Goal: Task Accomplishment & Management: Complete application form

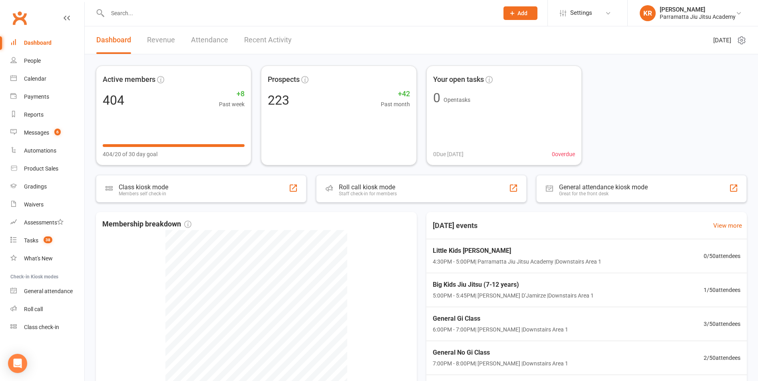
click at [138, 17] on input "text" at bounding box center [299, 13] width 388 height 11
type input "[PERSON_NAME]"
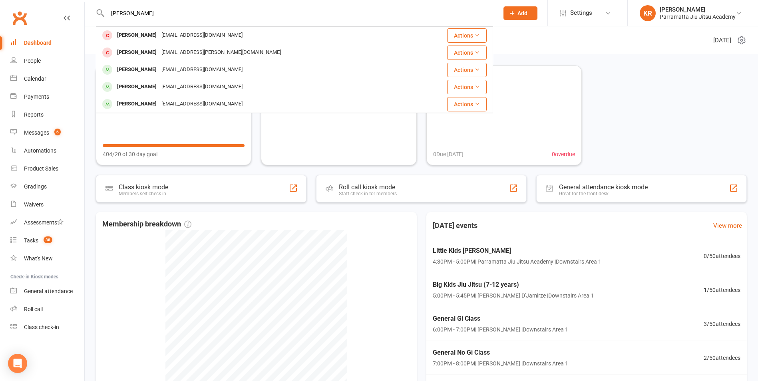
drag, startPoint x: 137, startPoint y: 12, endPoint x: 107, endPoint y: 15, distance: 29.8
click at [107, 15] on input "[PERSON_NAME]" at bounding box center [299, 13] width 388 height 11
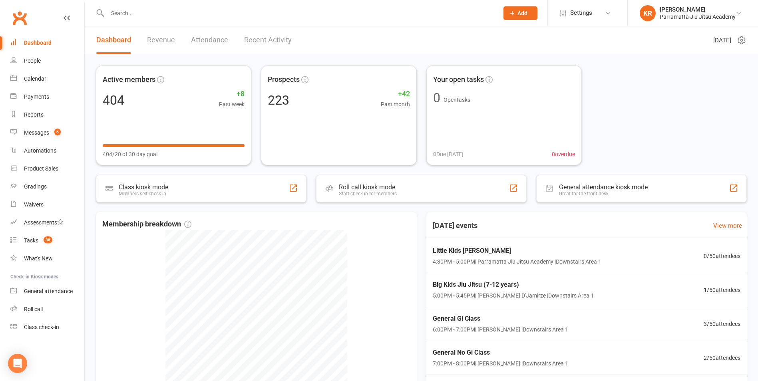
click at [124, 8] on input "text" at bounding box center [299, 13] width 388 height 11
type input "d"
click at [518, 11] on span "Add" at bounding box center [523, 13] width 10 height 6
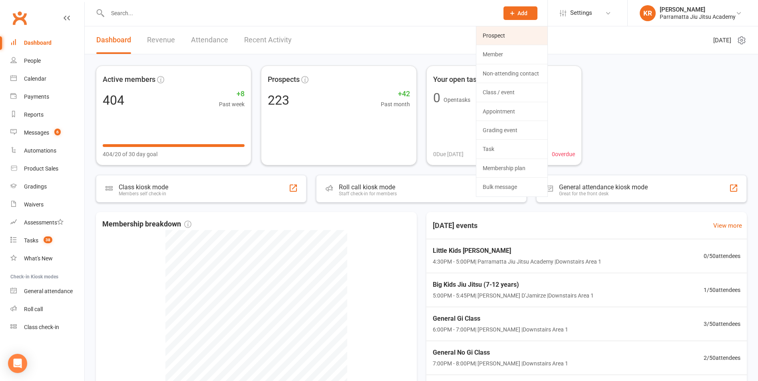
click at [501, 38] on link "Prospect" at bounding box center [511, 35] width 71 height 18
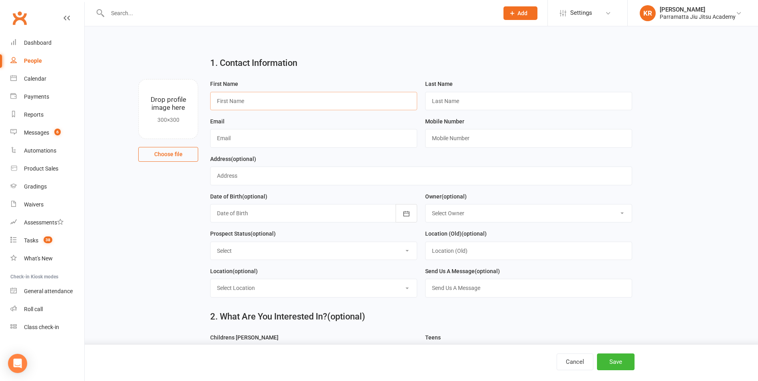
click at [242, 105] on input "text" at bounding box center [313, 101] width 207 height 18
type input "[PERSON_NAME]"
click at [444, 101] on input "text" at bounding box center [528, 101] width 207 height 18
type input "[PERSON_NAME]"
click at [238, 140] on input "text" at bounding box center [313, 138] width 207 height 18
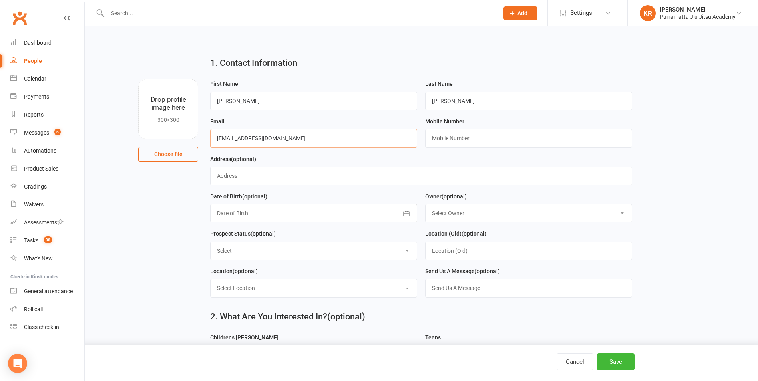
type input "[EMAIL_ADDRESS][DOMAIN_NAME]"
click at [454, 141] on input "text" at bounding box center [528, 138] width 207 height 18
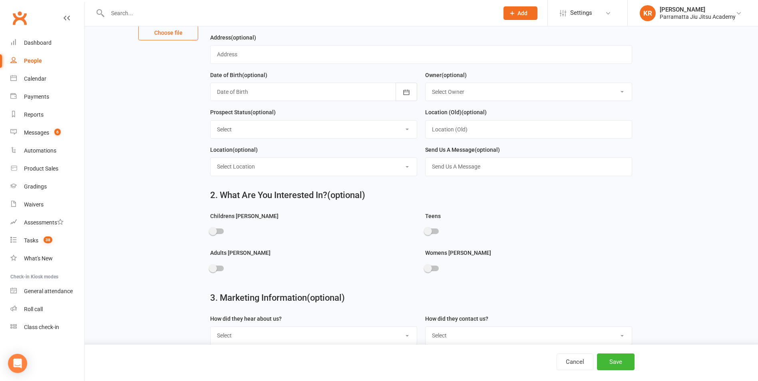
scroll to position [126, 0]
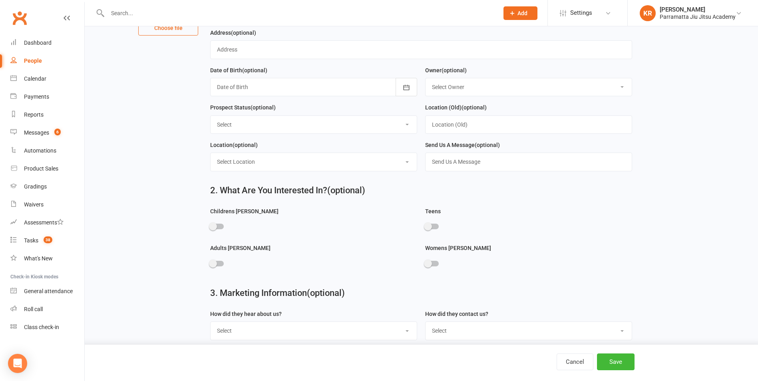
type input "0403356731"
click at [211, 229] on span at bounding box center [213, 227] width 8 height 8
click at [210, 225] on input "checkbox" at bounding box center [210, 225] width 0 height 0
click at [427, 267] on span at bounding box center [428, 264] width 8 height 8
click at [425, 263] on input "checkbox" at bounding box center [425, 263] width 0 height 0
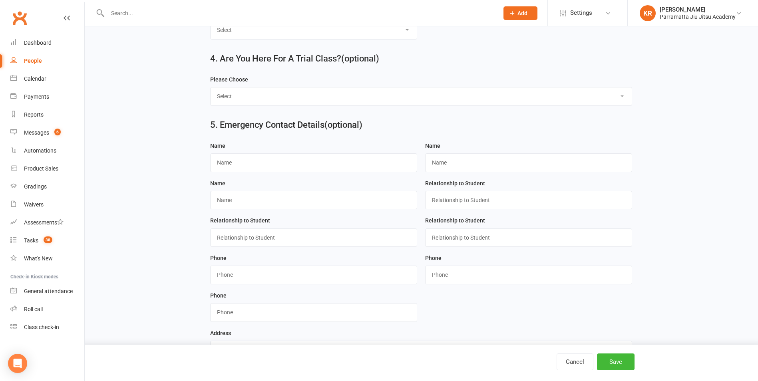
scroll to position [468, 0]
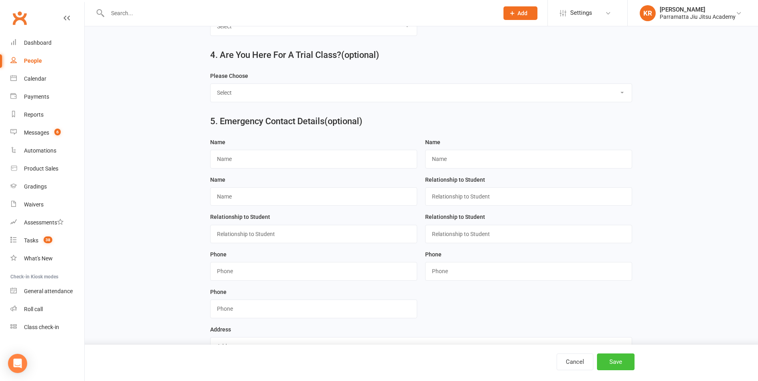
click at [623, 361] on button "Save" at bounding box center [616, 362] width 38 height 17
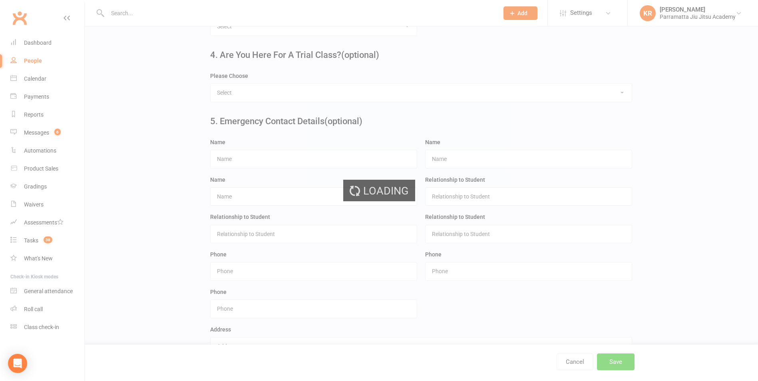
scroll to position [0, 0]
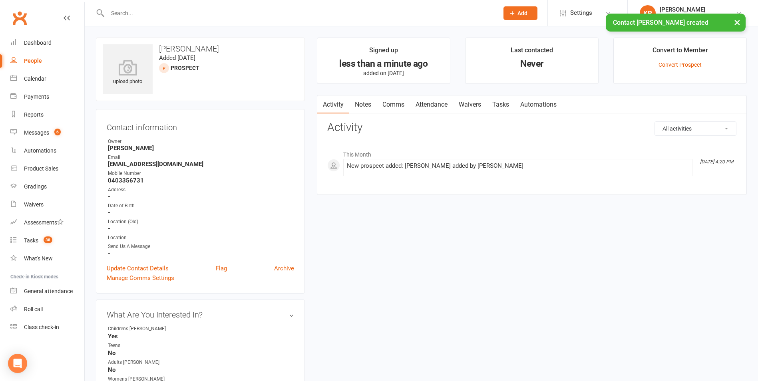
click at [432, 104] on link "Attendance" at bounding box center [431, 105] width 43 height 18
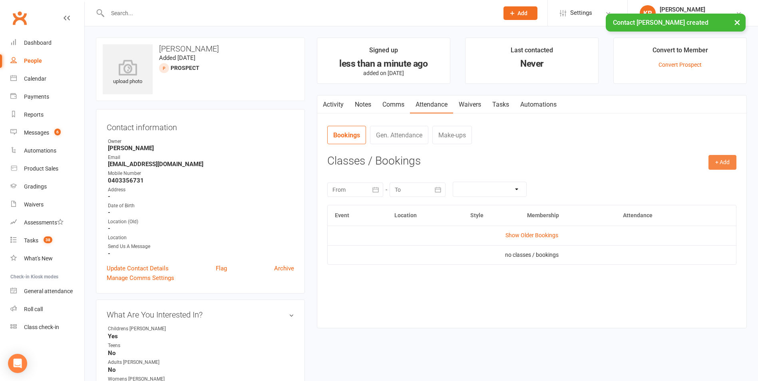
click at [720, 162] on button "+ Add" at bounding box center [723, 162] width 28 height 14
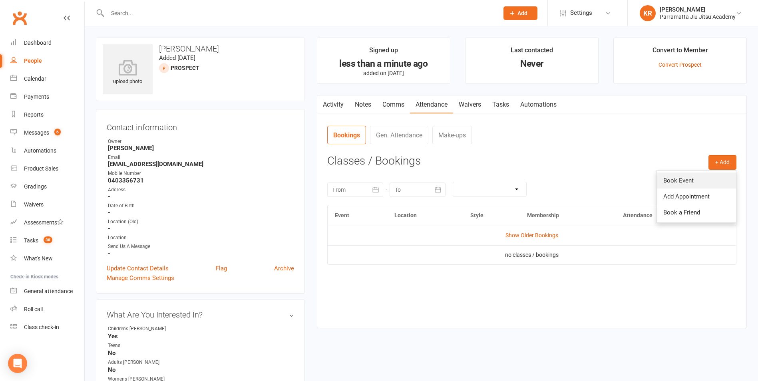
click at [692, 179] on link "Book Event" at bounding box center [696, 181] width 79 height 16
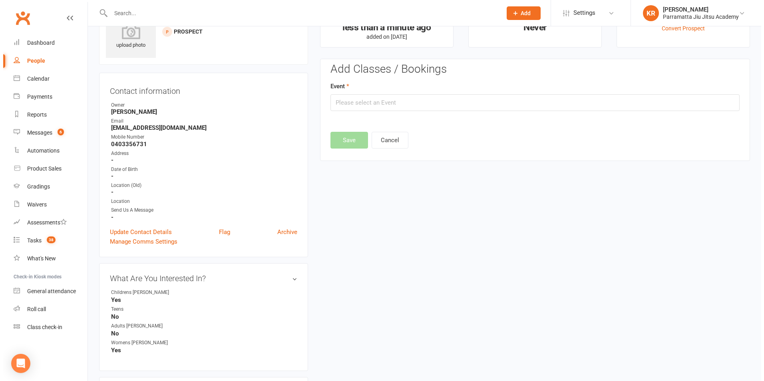
scroll to position [55, 0]
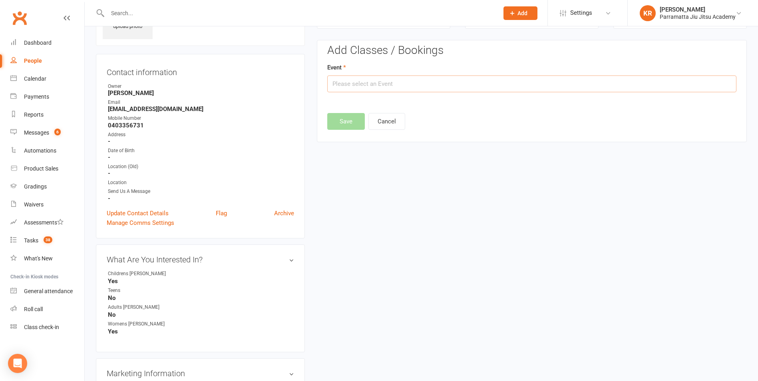
click at [359, 84] on input "text" at bounding box center [531, 84] width 409 height 17
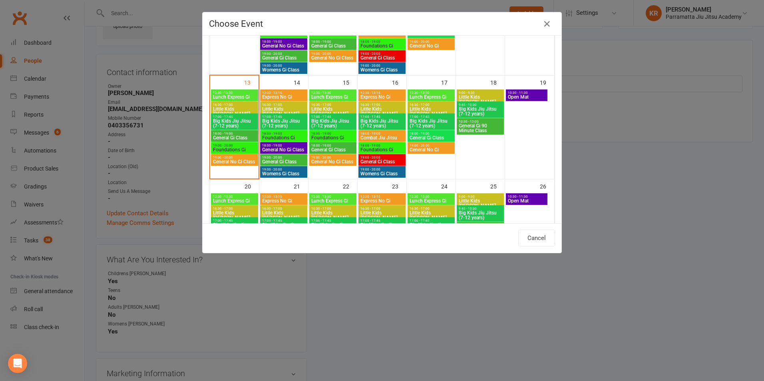
scroll to position [227, 0]
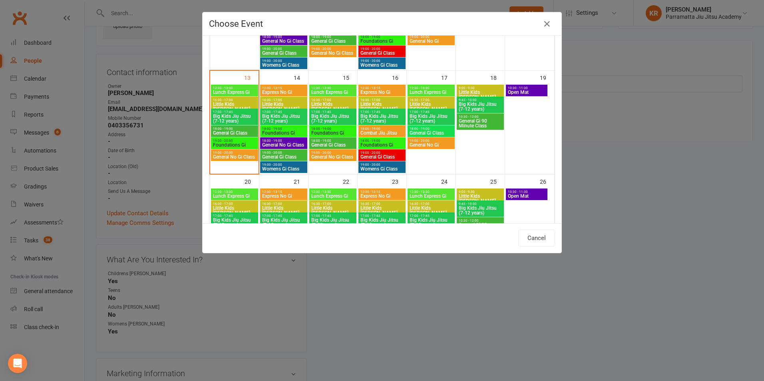
click at [273, 102] on span "Little Kids [PERSON_NAME]" at bounding box center [284, 107] width 44 height 10
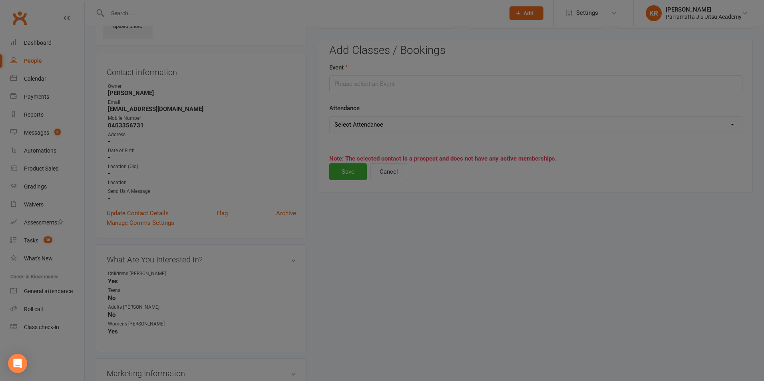
type input "Little Kids Jiu Jitsu - [DATE] 4:30:00 PM"
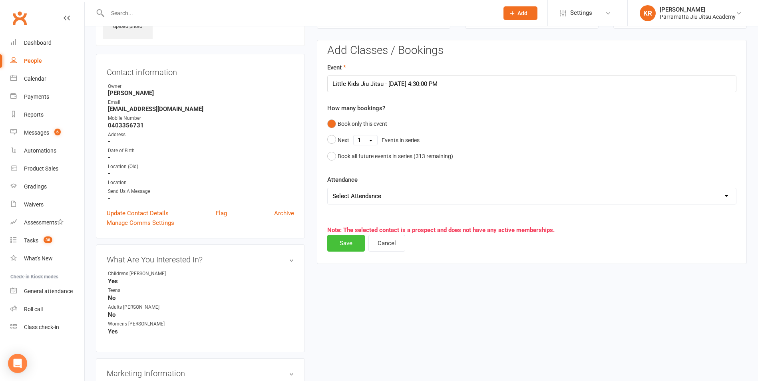
click at [341, 242] on button "Save" at bounding box center [346, 243] width 38 height 17
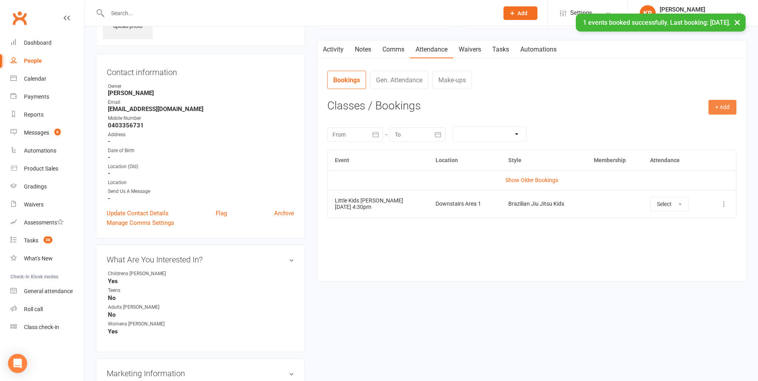
click at [725, 108] on button "+ Add" at bounding box center [723, 107] width 28 height 14
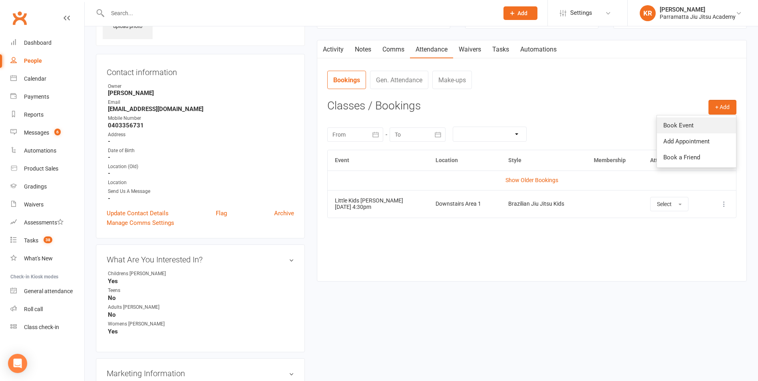
click at [693, 124] on link "Book Event" at bounding box center [696, 126] width 79 height 16
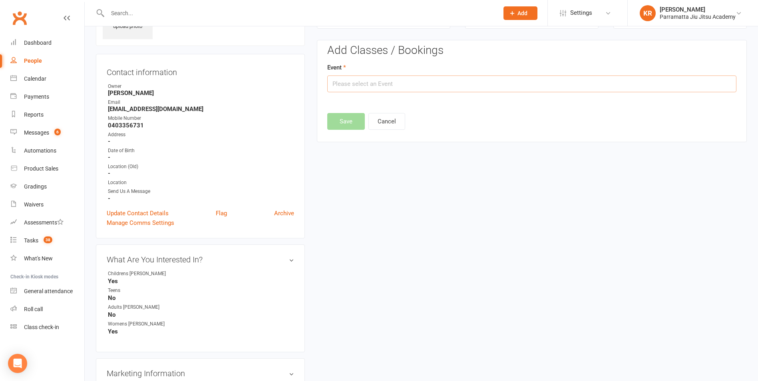
click at [480, 81] on input "text" at bounding box center [531, 84] width 409 height 17
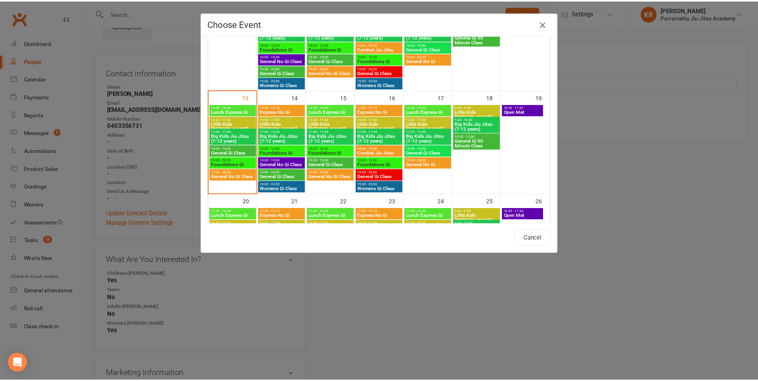
scroll to position [208, 0]
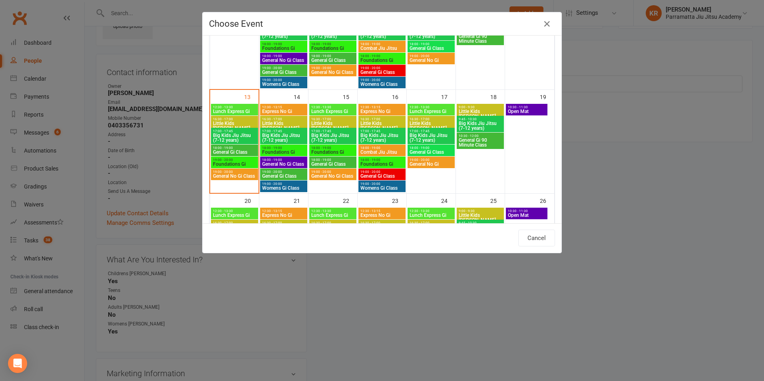
click at [278, 161] on span "18:00 - 19:00" at bounding box center [284, 160] width 44 height 4
type input "General No Gi Class - [DATE] 6:00:00 PM"
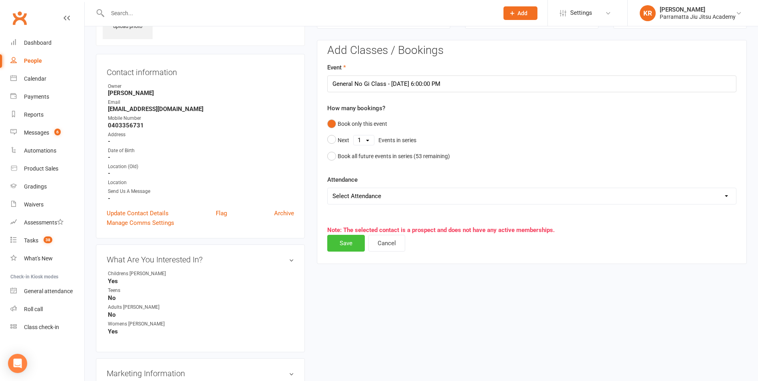
click at [350, 242] on button "Save" at bounding box center [346, 243] width 38 height 17
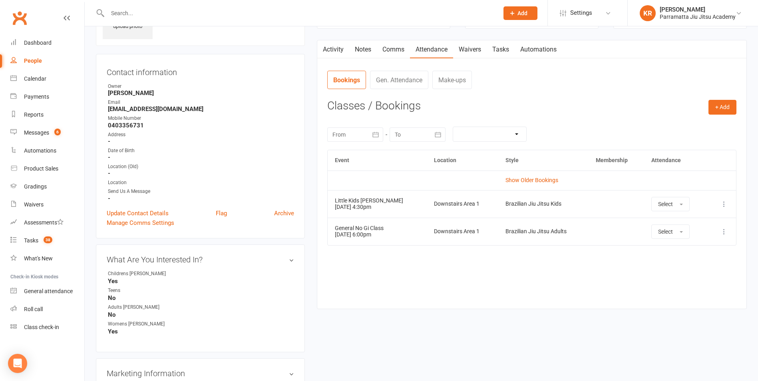
click at [724, 206] on icon at bounding box center [724, 204] width 8 height 8
click at [700, 317] on div "upload photo [PERSON_NAME] Added [DATE] prospect Contact information Owner [PER…" at bounding box center [421, 379] width 663 height 794
click at [674, 206] on button "Select" at bounding box center [671, 204] width 38 height 14
click at [674, 205] on button "Select" at bounding box center [671, 204] width 38 height 14
click at [652, 197] on button "Select" at bounding box center [671, 204] width 38 height 14
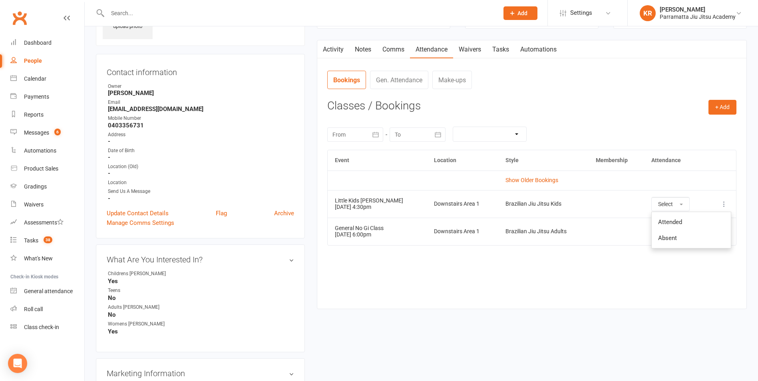
click at [594, 299] on div "Activity Notes Comms Attendance Waivers Tasks Automations Attendance Number of …" at bounding box center [532, 174] width 430 height 269
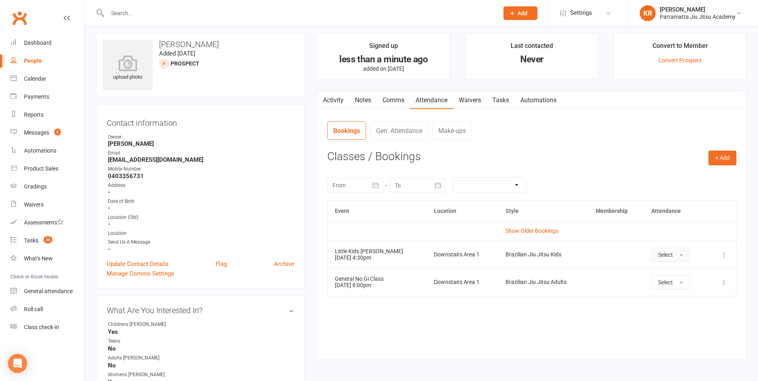
scroll to position [0, 0]
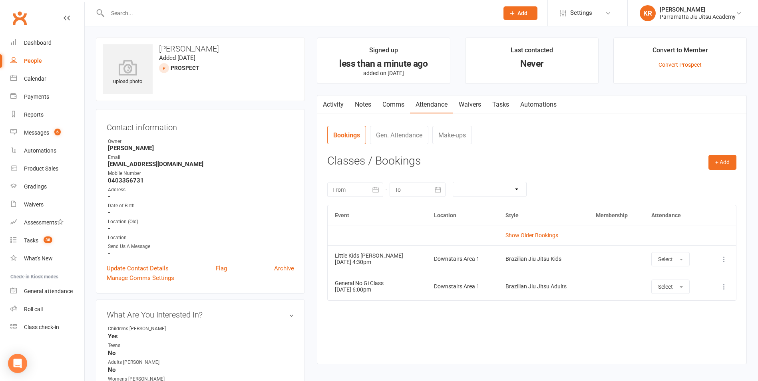
click at [134, 12] on input "text" at bounding box center [299, 13] width 388 height 11
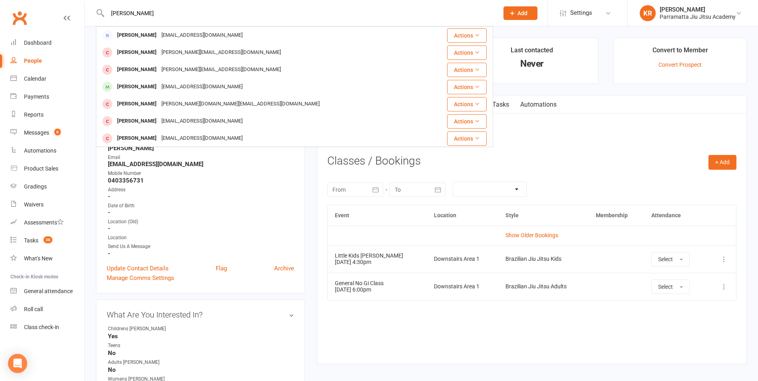
type input "[PERSON_NAME]"
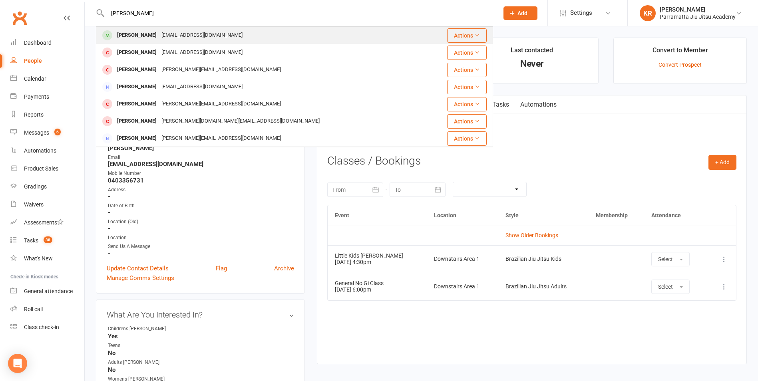
click at [147, 34] on div "[PERSON_NAME]" at bounding box center [137, 36] width 44 height 12
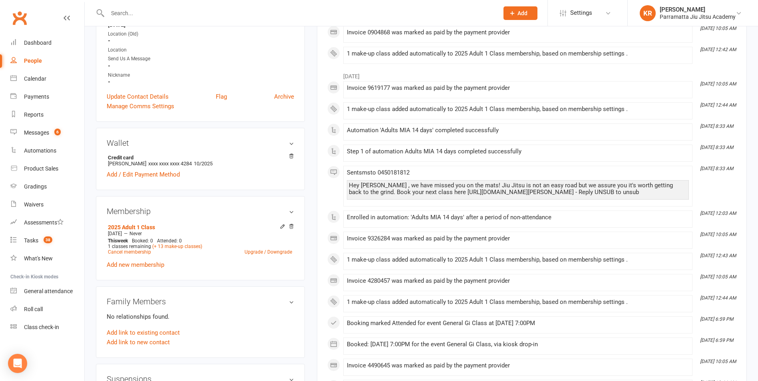
scroll to position [191, 0]
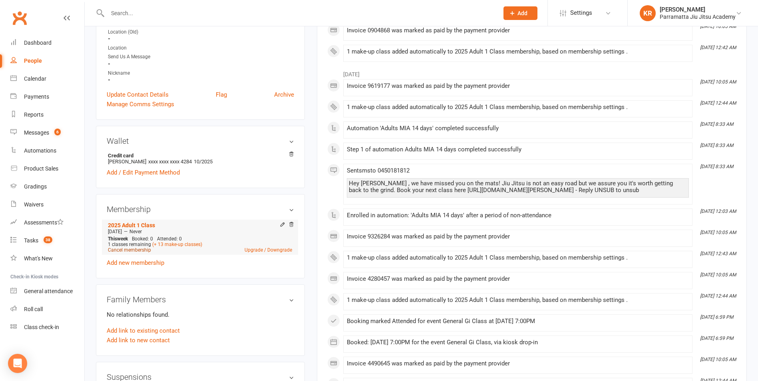
click at [134, 249] on link "Cancel membership" at bounding box center [129, 250] width 43 height 6
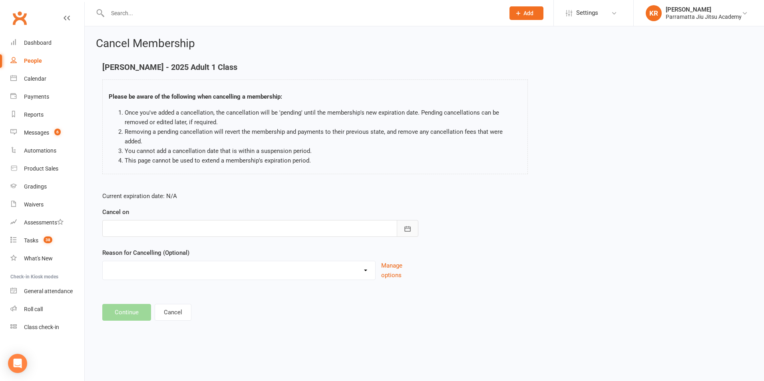
click at [408, 225] on icon "button" at bounding box center [408, 229] width 8 height 8
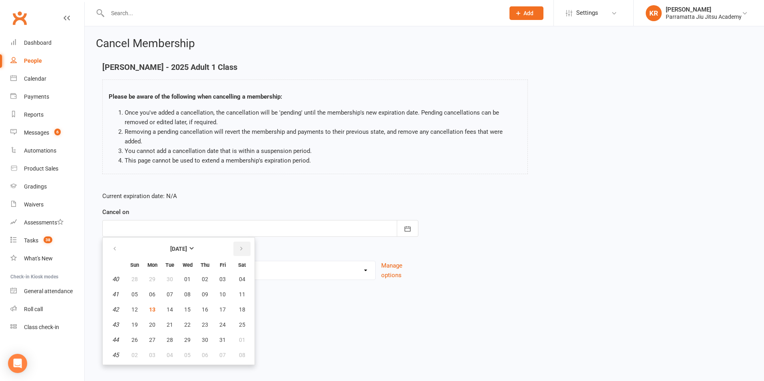
click at [241, 246] on icon "button" at bounding box center [242, 249] width 6 height 6
click at [188, 307] on span "12" at bounding box center [187, 310] width 6 height 6
type input "[DATE]"
click at [188, 304] on button "Cancel" at bounding box center [173, 312] width 37 height 17
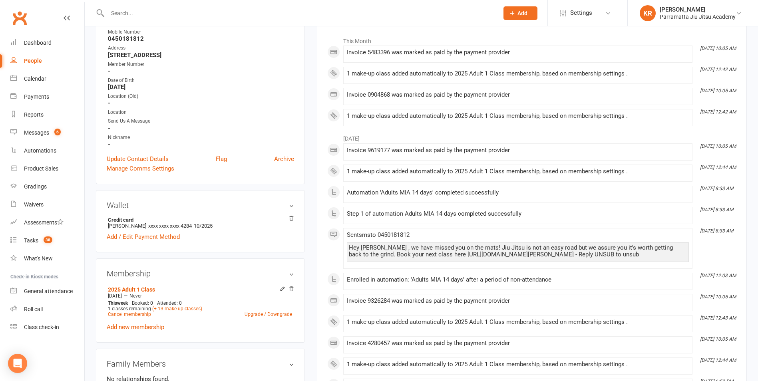
scroll to position [168, 0]
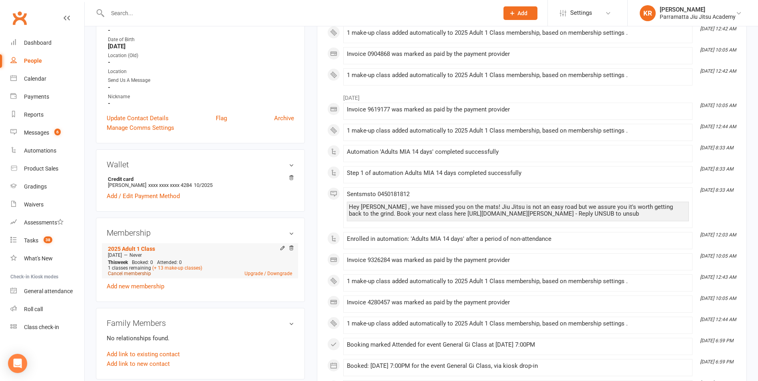
click at [132, 273] on link "Cancel membership" at bounding box center [129, 274] width 43 height 6
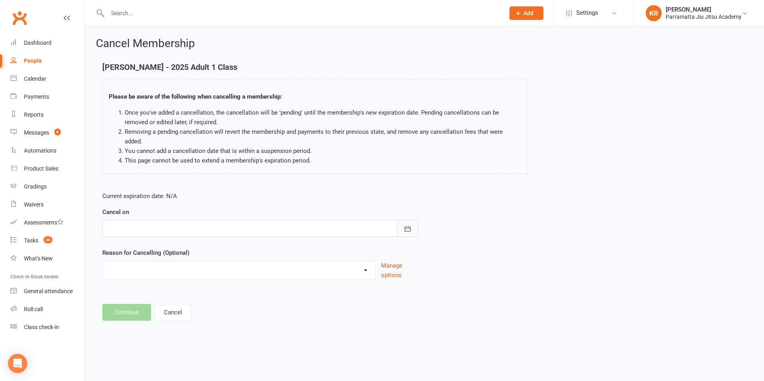
click at [408, 225] on icon "button" at bounding box center [408, 229] width 8 height 8
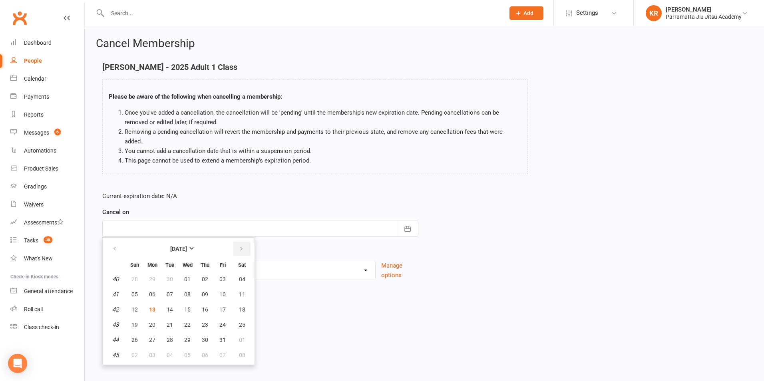
click at [243, 246] on icon "button" at bounding box center [242, 249] width 6 height 6
click at [186, 307] on span "12" at bounding box center [187, 310] width 6 height 6
type input "[DATE]"
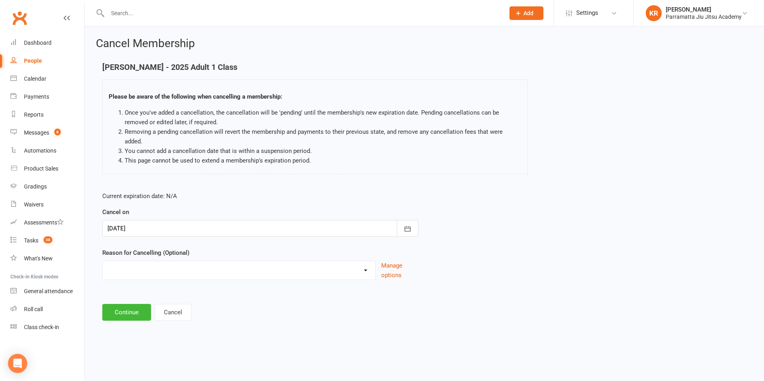
click at [361, 263] on select "Disappeared Holiday Injury Moved Away No Time Other reason" at bounding box center [239, 269] width 273 height 16
select select "4"
click at [103, 261] on select "Disappeared Holiday Injury Moved Away No Time Other reason" at bounding box center [239, 269] width 273 height 16
click at [135, 304] on button "Continue" at bounding box center [126, 312] width 49 height 17
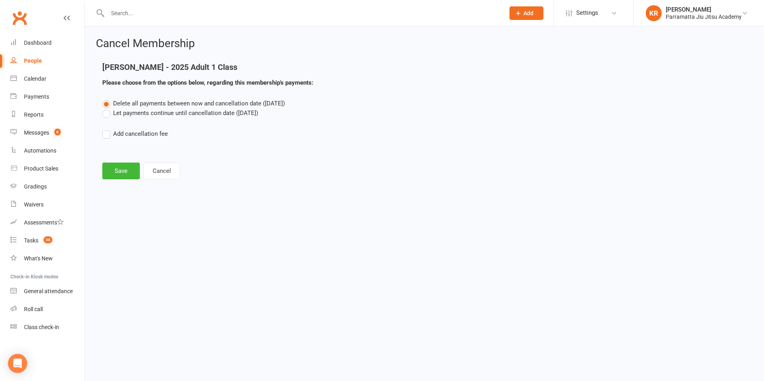
click at [107, 114] on label "Let payments continue until cancellation date ([DATE])" at bounding box center [180, 113] width 156 height 10
click at [107, 108] on input "Let payments continue until cancellation date ([DATE])" at bounding box center [104, 108] width 5 height 0
click at [124, 174] on button "Save" at bounding box center [121, 171] width 38 height 17
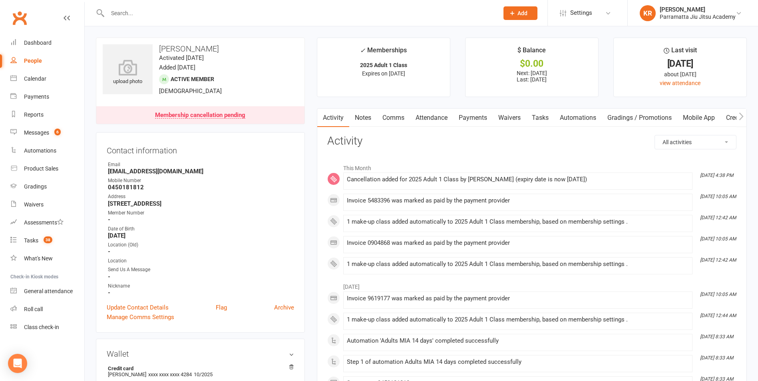
click at [134, 15] on input "text" at bounding box center [299, 13] width 388 height 11
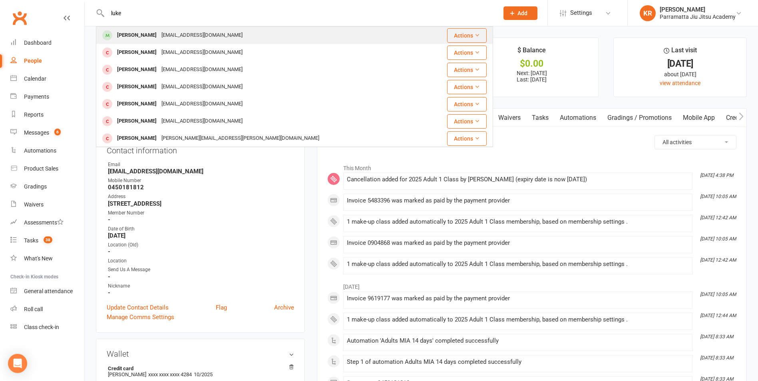
type input "luke"
click at [140, 36] on div "[PERSON_NAME]" at bounding box center [137, 36] width 44 height 12
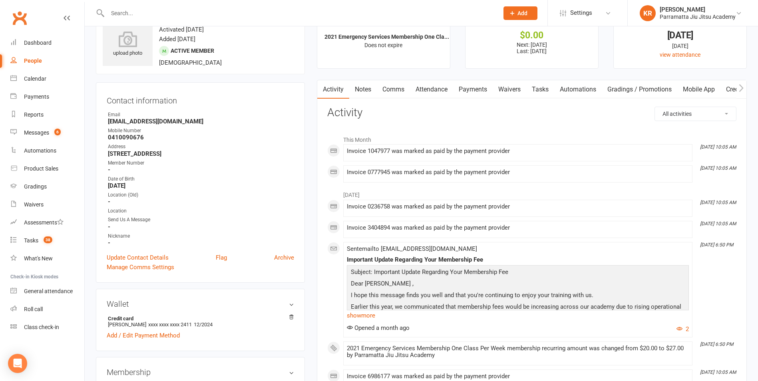
scroll to position [9, 0]
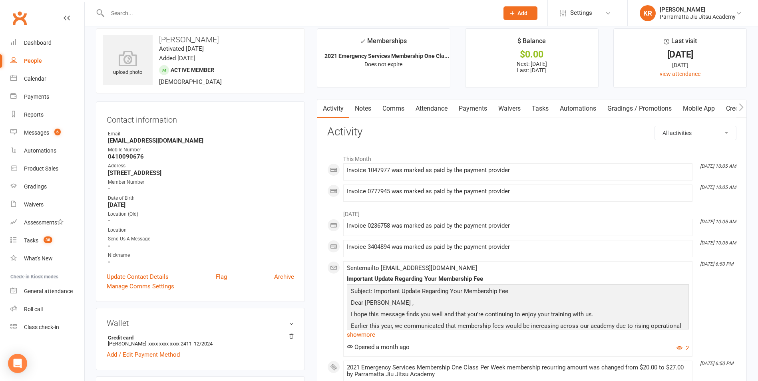
click at [518, 15] on span "Add" at bounding box center [523, 13] width 10 height 6
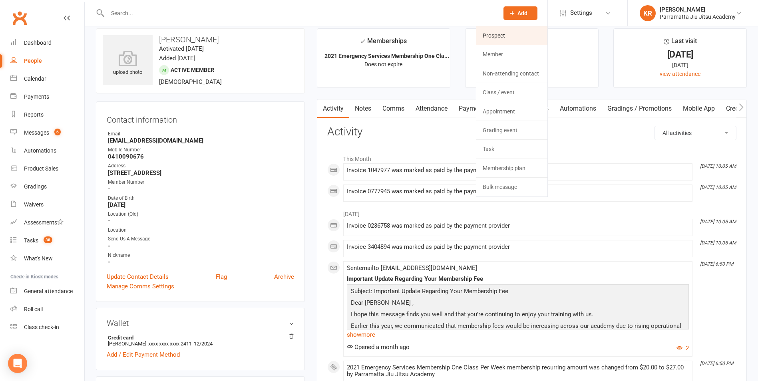
click at [512, 32] on link "Prospect" at bounding box center [511, 35] width 71 height 18
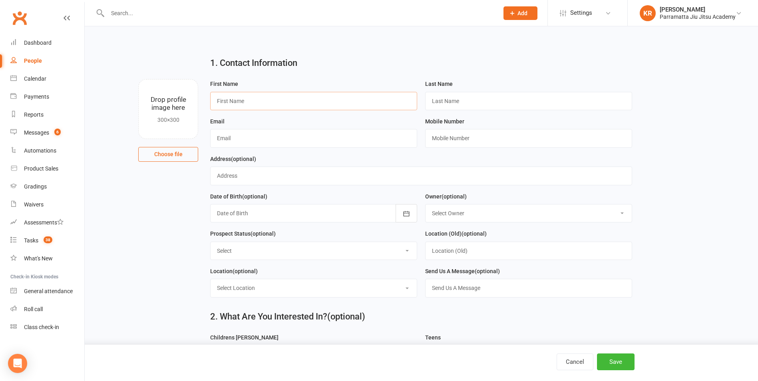
click at [275, 102] on input "text" at bounding box center [313, 101] width 207 height 18
type input "[DEMOGRAPHIC_DATA]"
click at [466, 102] on input "text" at bounding box center [528, 101] width 207 height 18
type input "[PERSON_NAME]"
click at [229, 139] on input "text" at bounding box center [313, 138] width 207 height 18
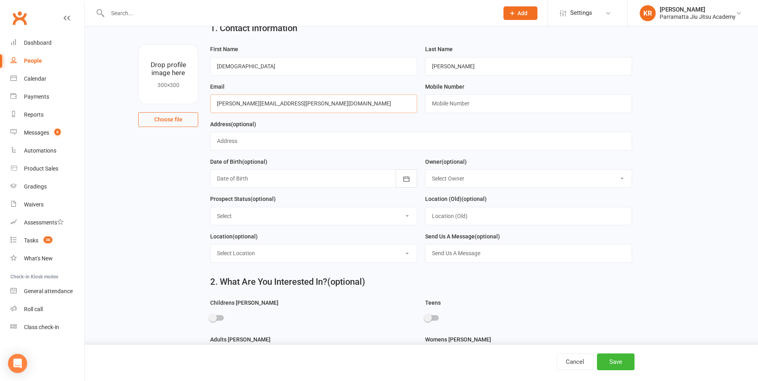
scroll to position [46, 0]
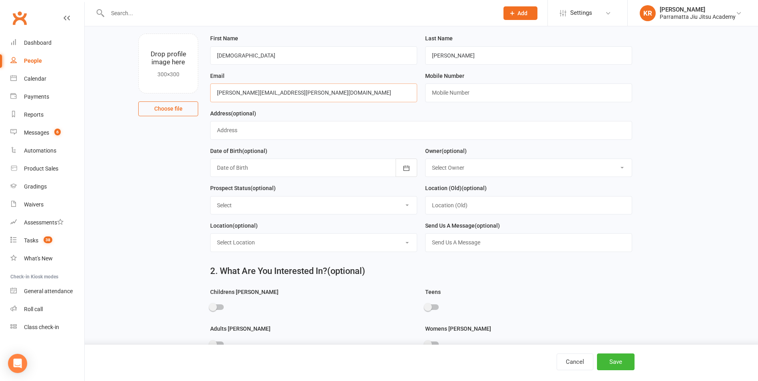
type input "[PERSON_NAME][EMAIL_ADDRESS][PERSON_NAME][DOMAIN_NAME]"
click at [212, 311] on span at bounding box center [213, 307] width 8 height 8
click at [210, 306] on input "checkbox" at bounding box center [210, 306] width 0 height 0
click at [614, 360] on button "Save" at bounding box center [616, 362] width 38 height 17
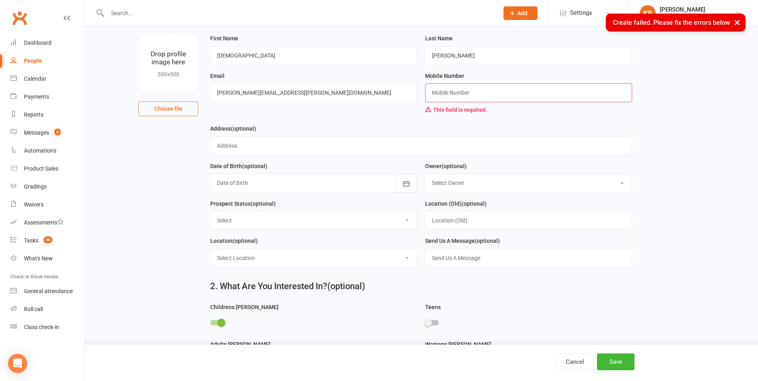
click at [433, 93] on input "text" at bounding box center [528, 93] width 207 height 18
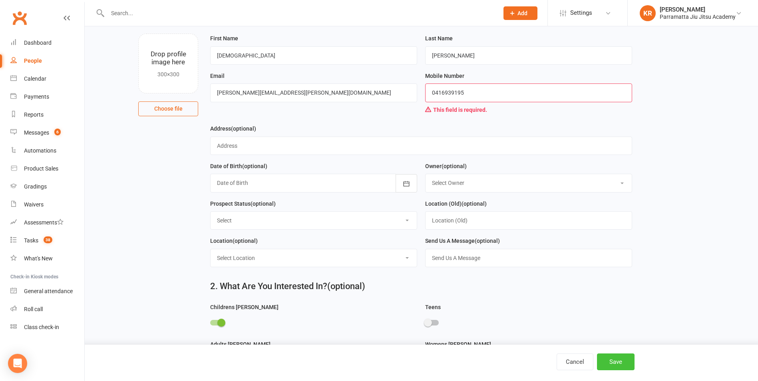
type input "0416939195"
click at [623, 366] on button "Save" at bounding box center [616, 362] width 38 height 17
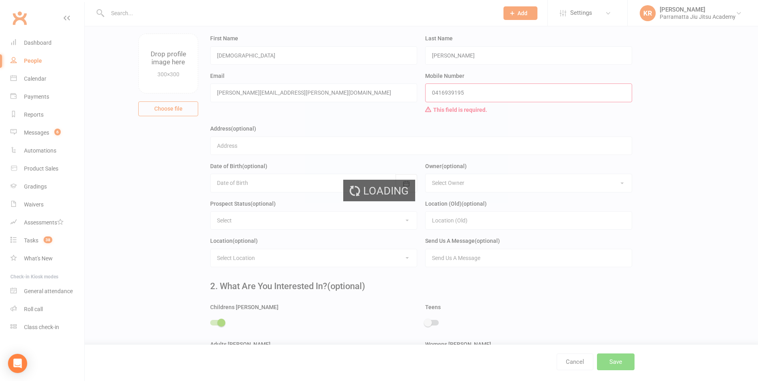
scroll to position [0, 0]
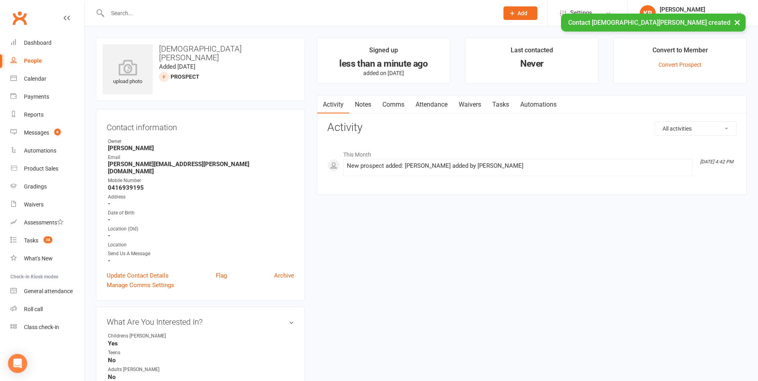
click at [438, 103] on link "Attendance" at bounding box center [431, 105] width 43 height 18
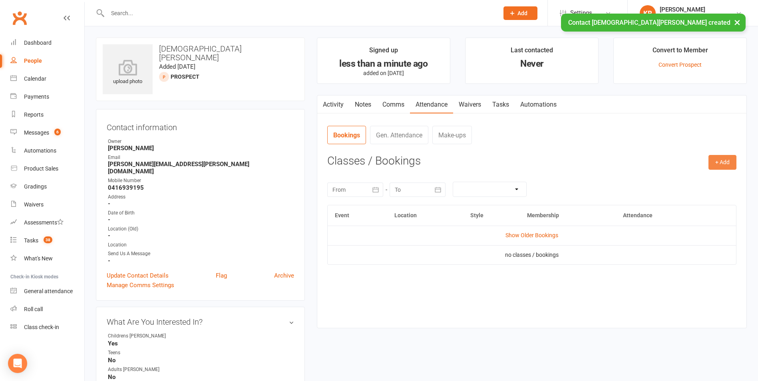
click at [722, 161] on button "+ Add" at bounding box center [723, 162] width 28 height 14
click at [704, 178] on link "Book Event" at bounding box center [696, 181] width 79 height 16
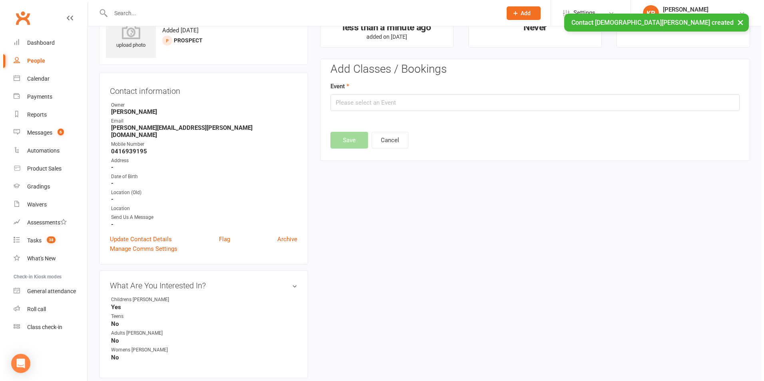
scroll to position [55, 0]
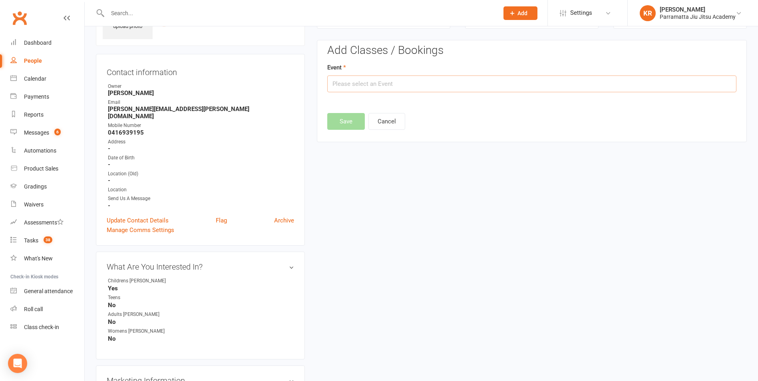
click at [450, 88] on input "text" at bounding box center [531, 84] width 409 height 17
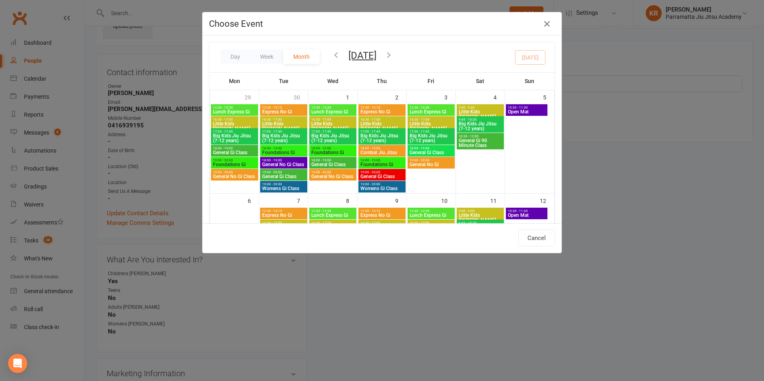
click at [559, 221] on div "Choose Event Day Week Month [DATE] [DATE] Sun Mon Tue Wed Thu Fri Sat 28 29 30 …" at bounding box center [382, 190] width 764 height 381
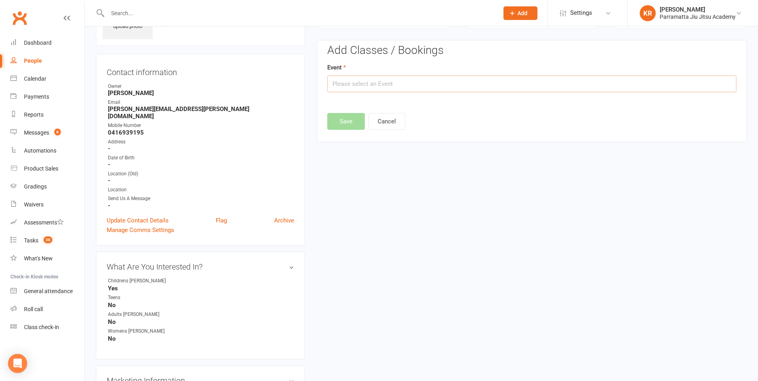
click at [414, 83] on input "text" at bounding box center [531, 84] width 409 height 17
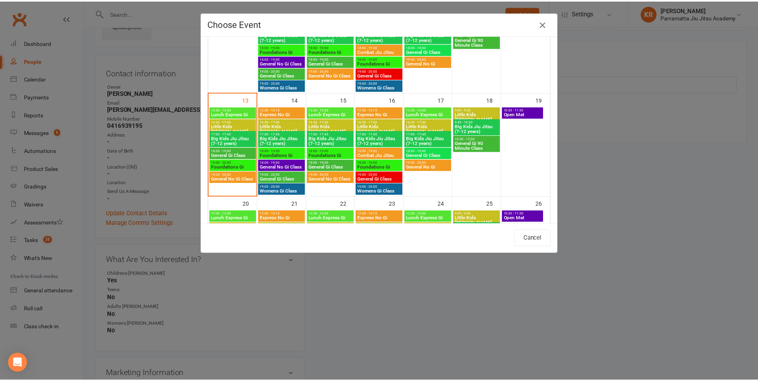
scroll to position [213, 0]
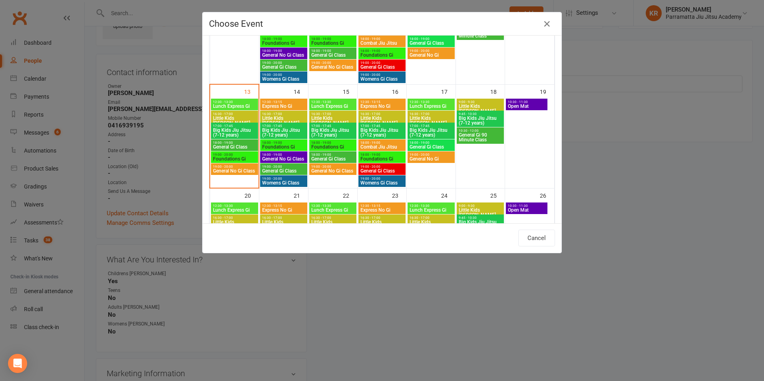
click at [317, 115] on span "16:30 - 17:00" at bounding box center [333, 114] width 44 height 4
type input "Little Kids Jiu Jitsu - [DATE] 4:30:00 PM"
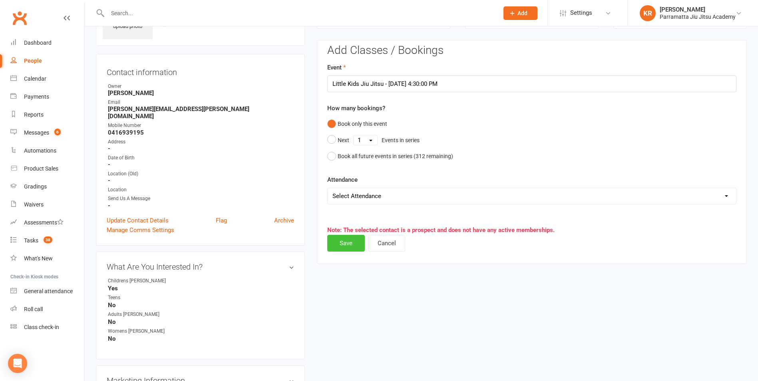
click at [350, 244] on button "Save" at bounding box center [346, 243] width 38 height 17
